Goal: Task Accomplishment & Management: Manage account settings

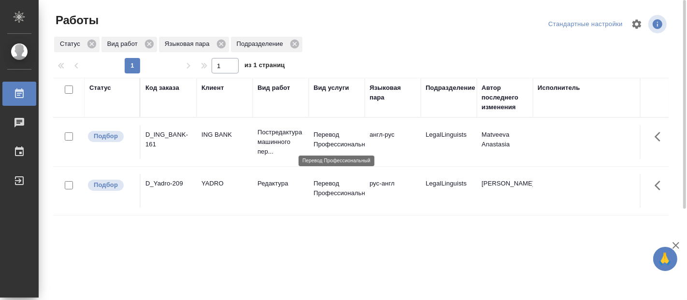
click at [321, 140] on p "Перевод Профессиональный" at bounding box center [337, 139] width 46 height 19
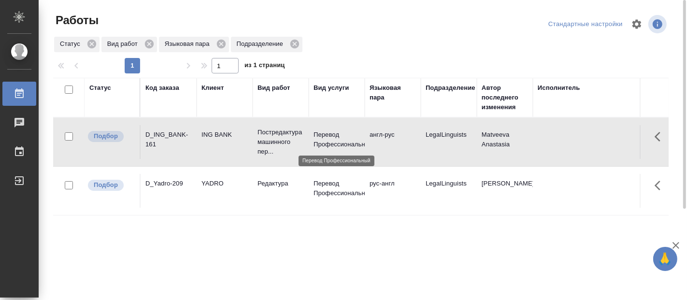
click at [321, 140] on p "Перевод Профессиональный" at bounding box center [337, 139] width 46 height 19
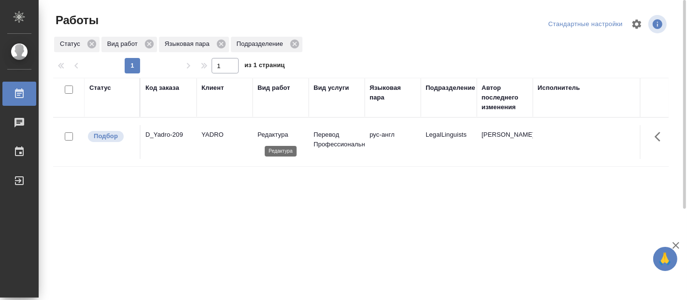
click at [280, 133] on p "Редактура" at bounding box center [281, 135] width 46 height 10
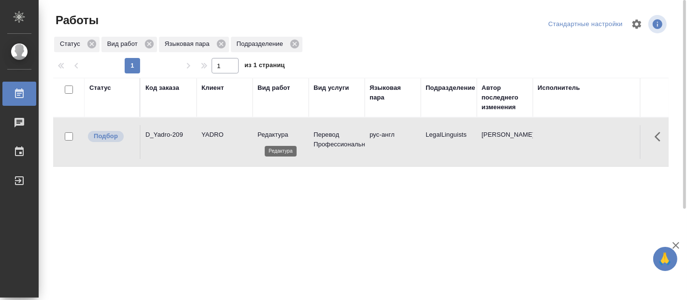
click at [280, 133] on p "Редактура" at bounding box center [281, 135] width 46 height 10
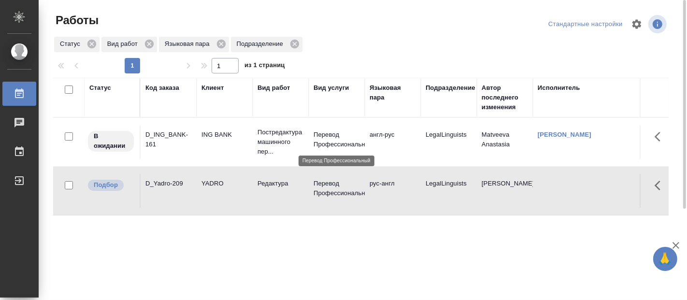
click at [319, 138] on p "Перевод Профессиональный" at bounding box center [337, 139] width 46 height 19
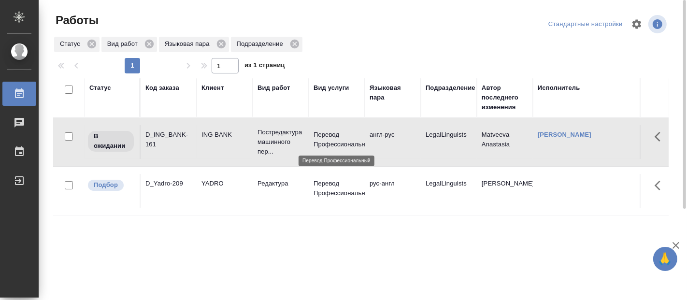
click at [319, 138] on p "Перевод Профессиональный" at bounding box center [337, 139] width 46 height 19
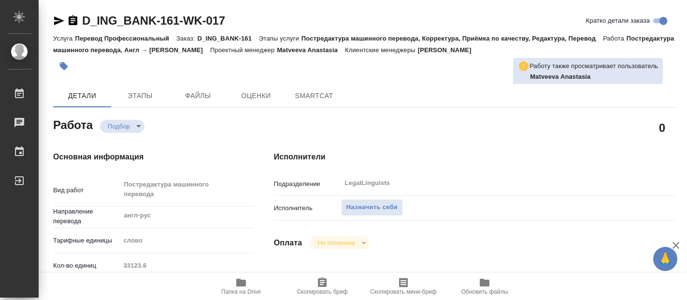
type textarea "x"
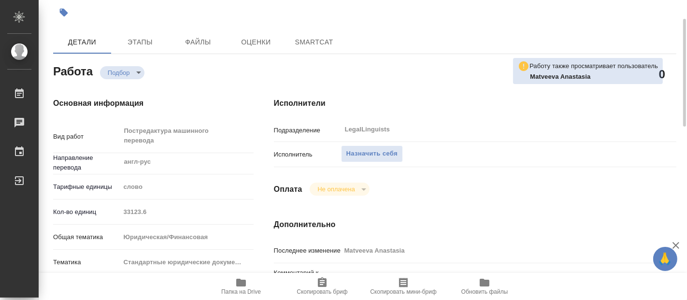
type textarea "x"
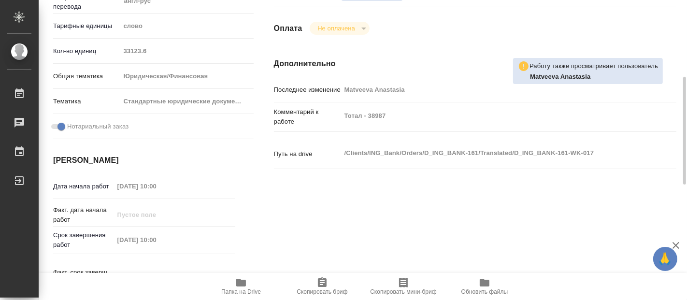
type textarea "x"
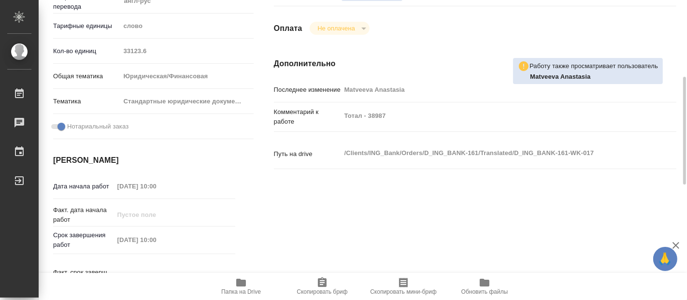
scroll to position [322, 0]
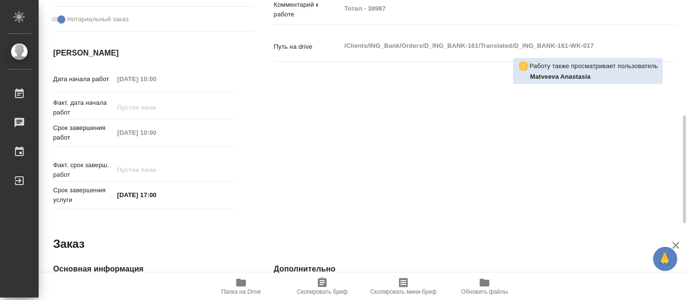
type textarea "x"
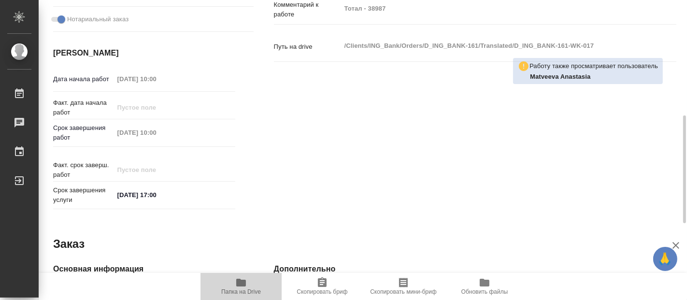
click at [244, 285] on icon "button" at bounding box center [241, 283] width 10 height 8
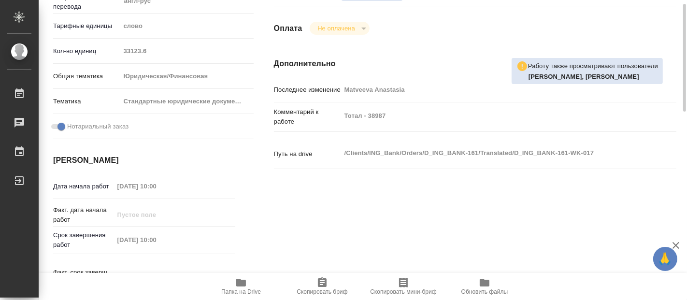
scroll to position [54, 0]
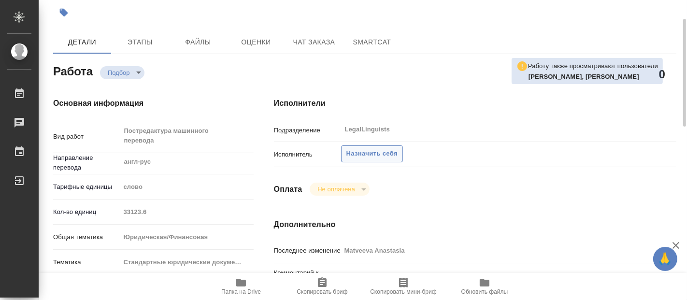
click at [377, 154] on span "Назначить себя" at bounding box center [371, 153] width 51 height 11
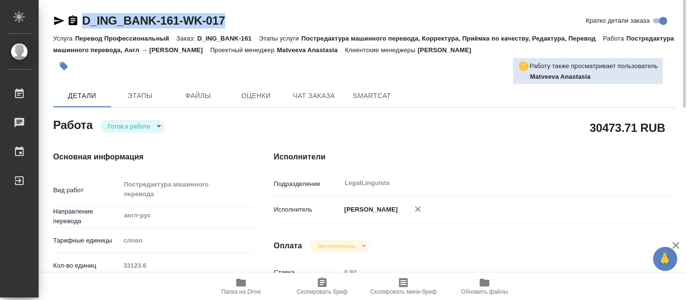
drag, startPoint x: 242, startPoint y: 18, endPoint x: 67, endPoint y: 17, distance: 174.4
click at [67, 17] on div "D_ING_BANK-161-WK-017 Кратко детали заказа" at bounding box center [364, 20] width 623 height 15
copy link "D_ING_BANK-161-WK-017"
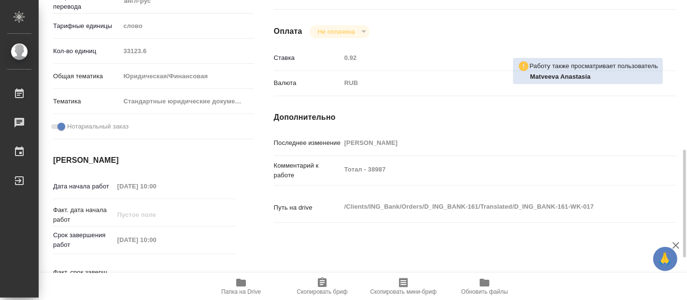
scroll to position [268, 0]
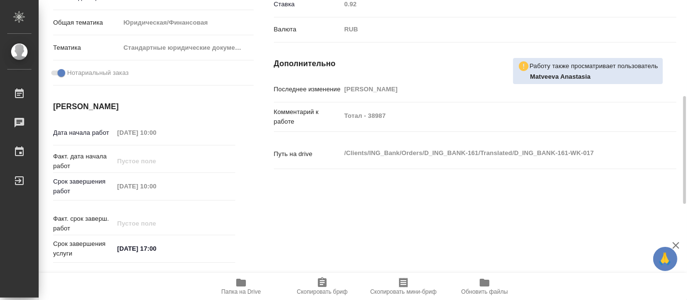
click at [405, 208] on div "Исполнители Подразделение LegalLinguists ​ Исполнитель Фадеева Елена Николаевна…" at bounding box center [475, 75] width 441 height 422
click at [309, 224] on div "Исполнители Подразделение LegalLinguists ​ Исполнитель Фадеева Елена Николаевна…" at bounding box center [475, 75] width 441 height 422
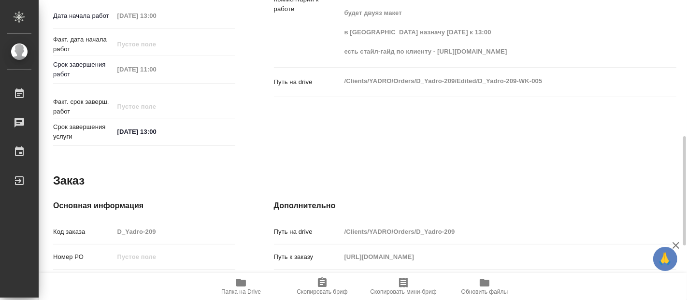
scroll to position [524, 0]
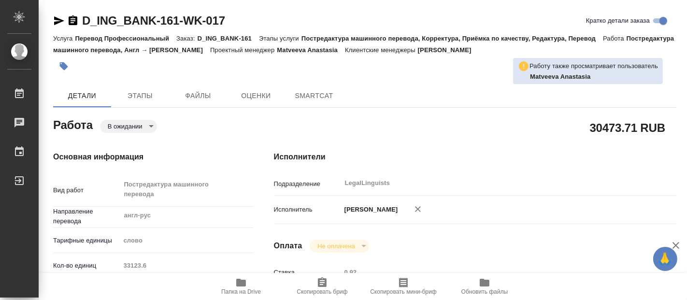
type textarea "x"
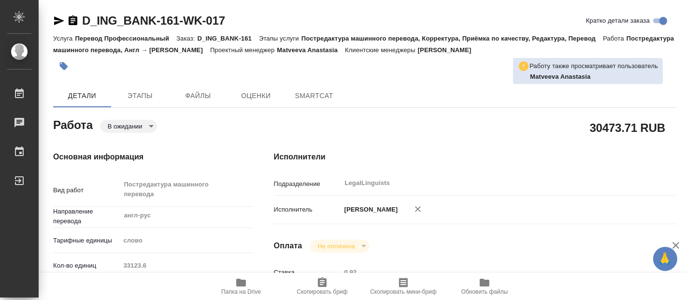
type textarea "x"
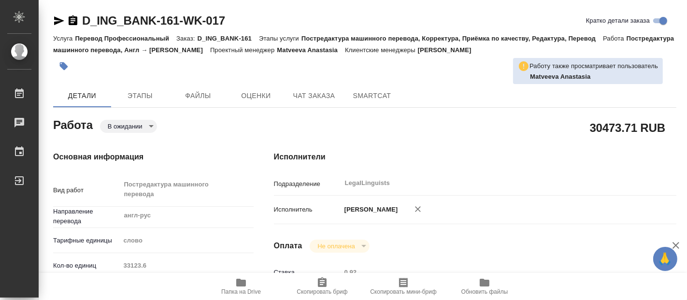
type textarea "x"
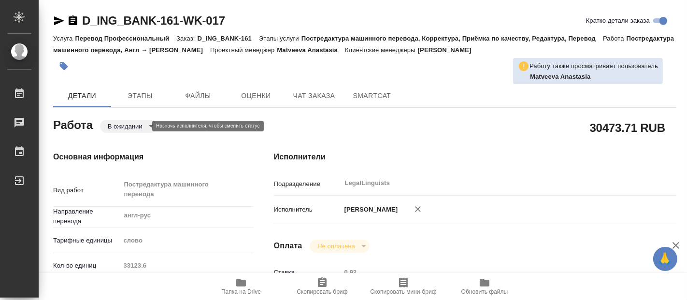
click at [144, 124] on body "🙏 .cls-1 fill:#fff; AWATERA [PERSON_NAME] Чаты График Выйти D_ING_BANK-161-WK-0…" at bounding box center [343, 150] width 687 height 300
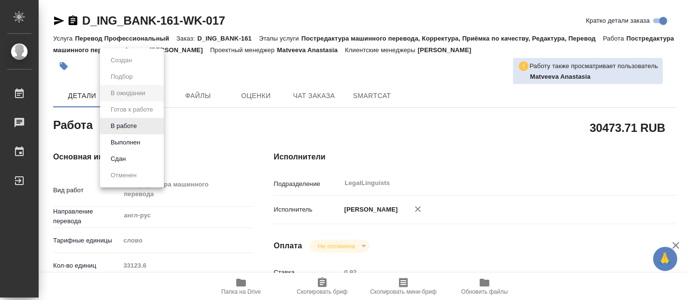
type textarea "x"
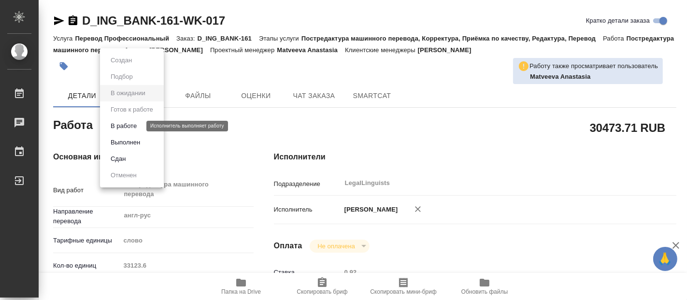
click at [131, 124] on button "В работе" at bounding box center [124, 126] width 32 height 11
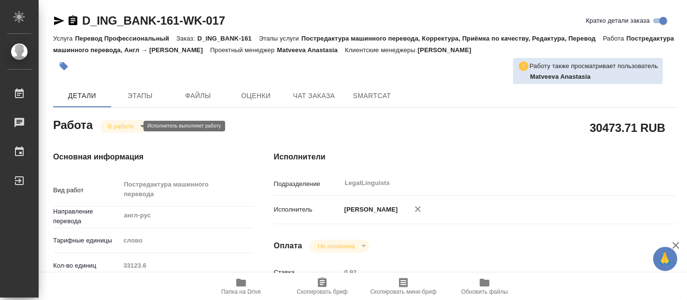
type textarea "x"
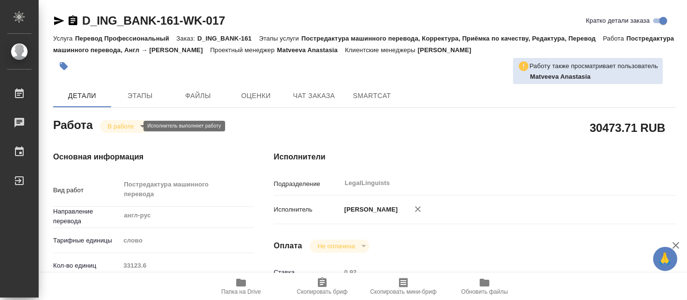
type textarea "x"
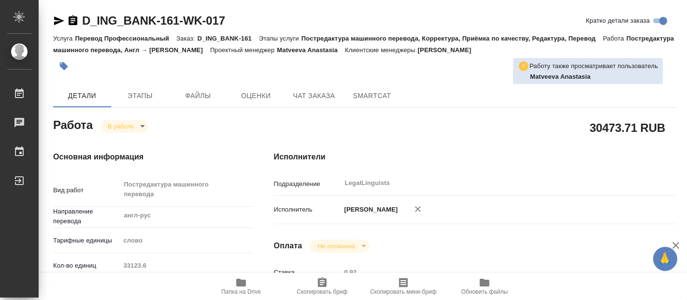
type textarea "x"
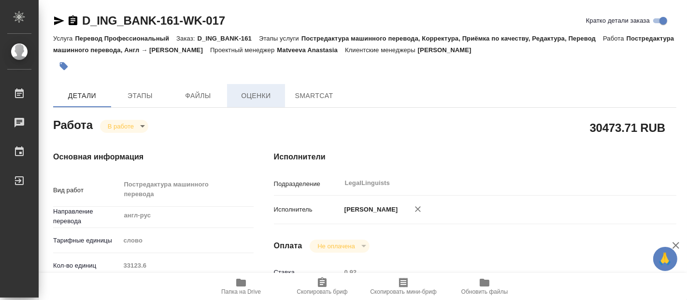
type textarea "x"
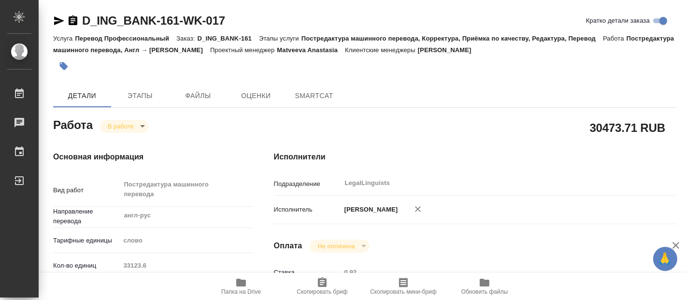
type textarea "x"
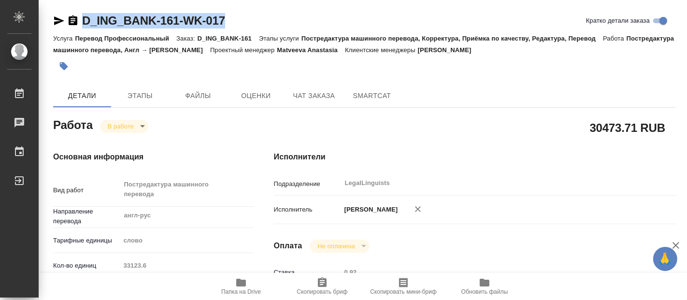
type textarea "x"
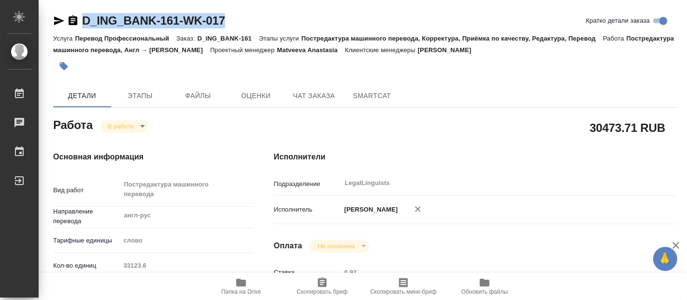
drag, startPoint x: 231, startPoint y: 12, endPoint x: 84, endPoint y: 21, distance: 147.2
copy link "D_ING_BANK-161-WK-017"
type textarea "x"
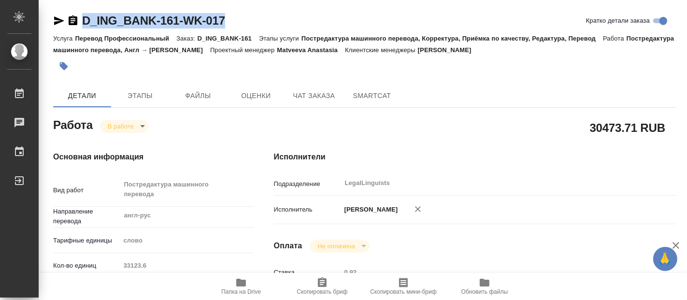
type textarea "x"
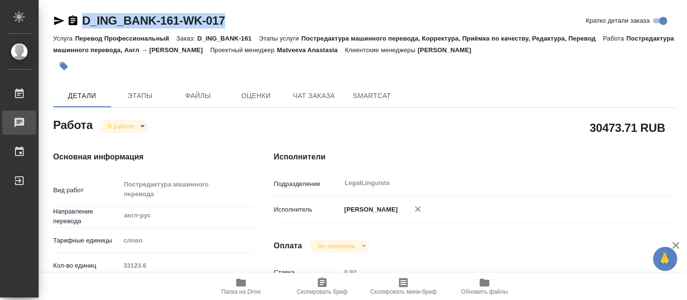
type textarea "x"
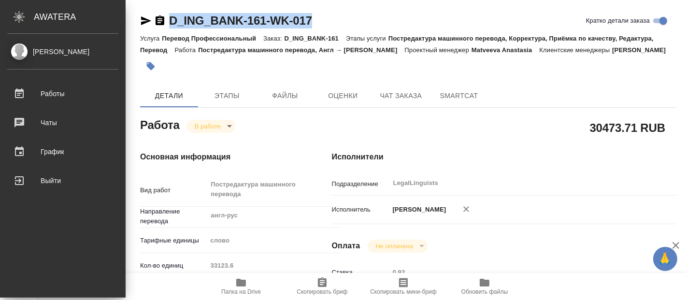
type textarea "x"
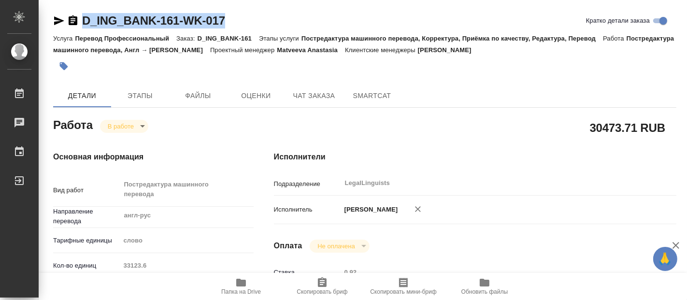
copy link "D_ING_BANK-161-WK-017"
